Goal: Task Accomplishment & Management: Use online tool/utility

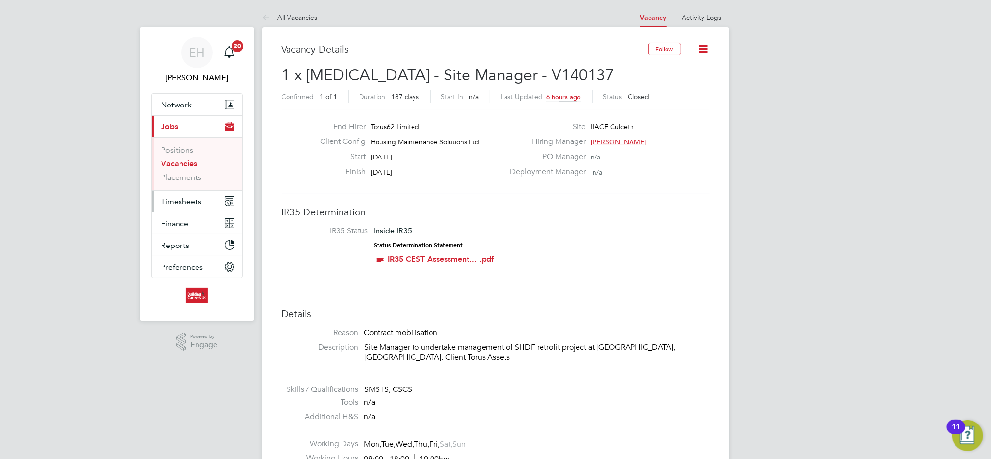
click at [187, 199] on span "Timesheets" at bounding box center [182, 201] width 40 height 9
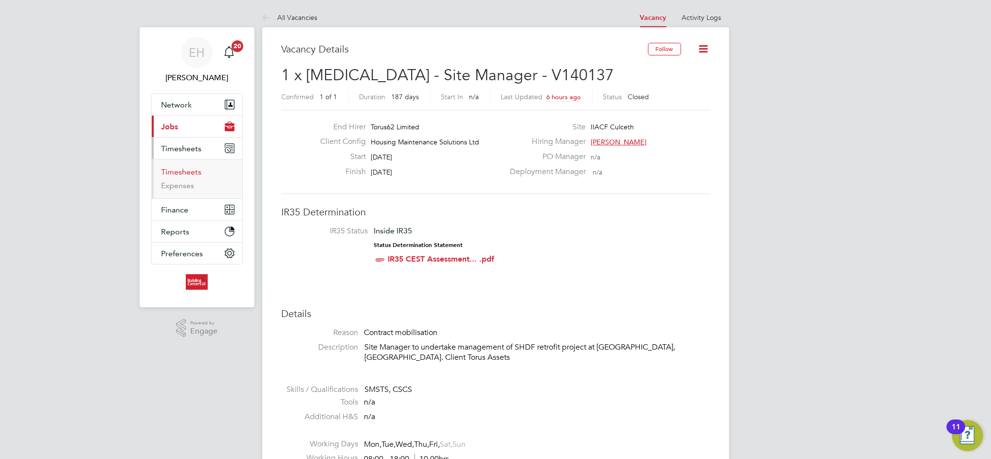
click at [192, 170] on link "Timesheets" at bounding box center [182, 171] width 40 height 9
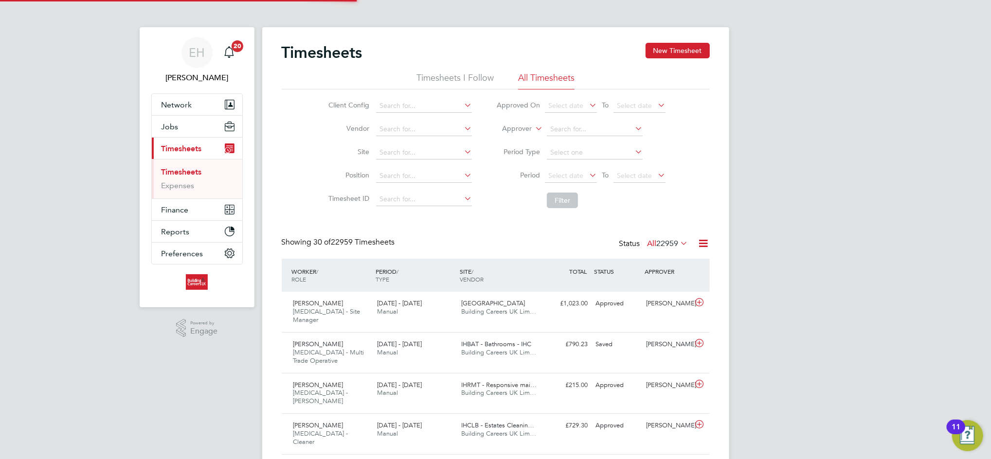
scroll to position [24, 84]
click at [522, 127] on label "Approver" at bounding box center [510, 129] width 44 height 10
click at [522, 135] on li "Worker" at bounding box center [508, 140] width 48 height 13
click at [549, 129] on input at bounding box center [595, 130] width 96 height 14
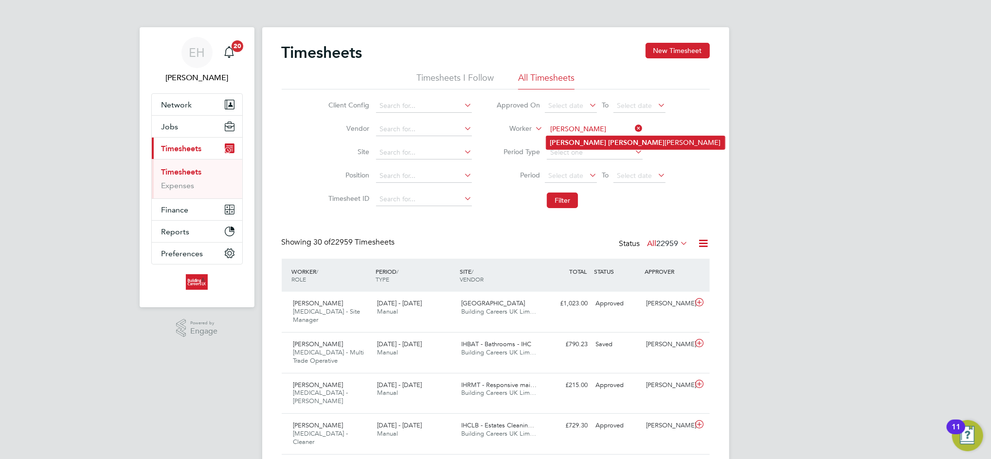
click at [565, 136] on li "[PERSON_NAME] [PERSON_NAME]" at bounding box center [636, 142] width 179 height 13
type input "[PERSON_NAME]"
click at [573, 194] on button "Filter" at bounding box center [562, 201] width 31 height 16
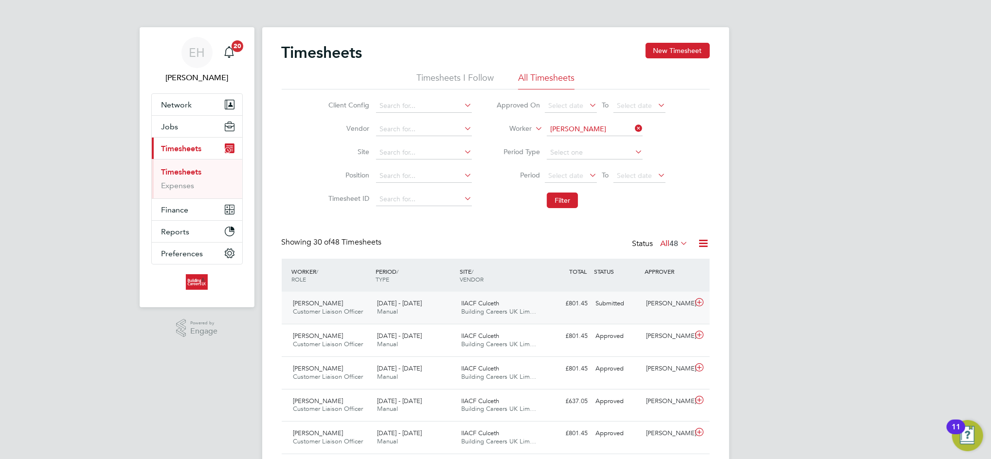
click at [337, 305] on div "[PERSON_NAME] Customer Liaison Officer [DATE] - [DATE]" at bounding box center [332, 308] width 84 height 24
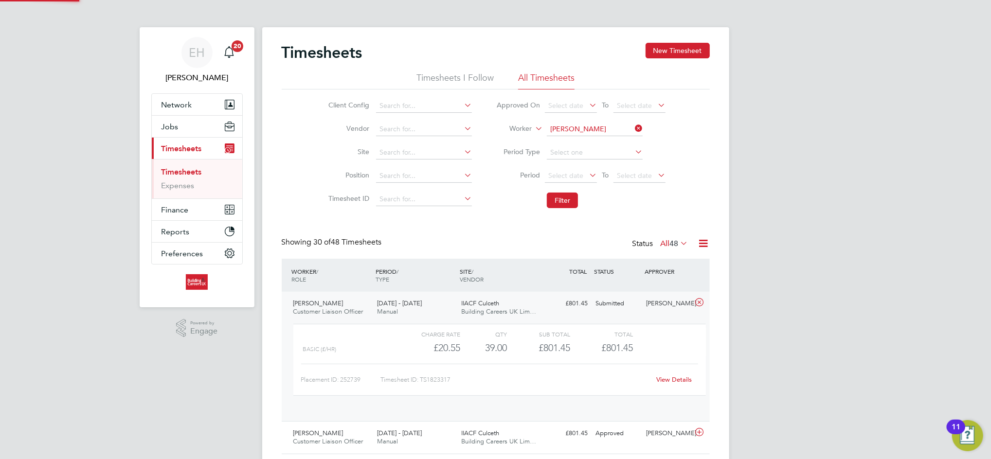
scroll to position [17, 94]
